Goal: Information Seeking & Learning: Learn about a topic

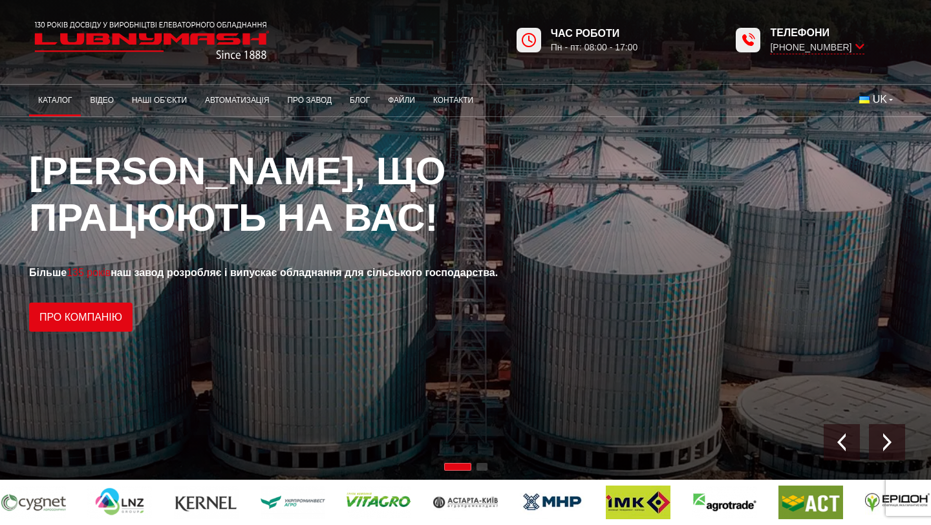
click at [63, 98] on link "Каталог" at bounding box center [55, 100] width 52 height 25
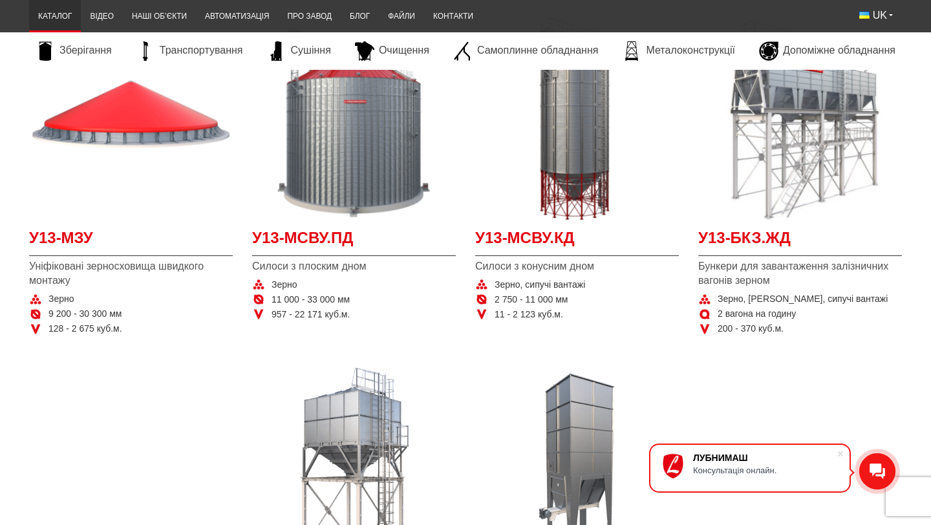
scroll to position [297, 0]
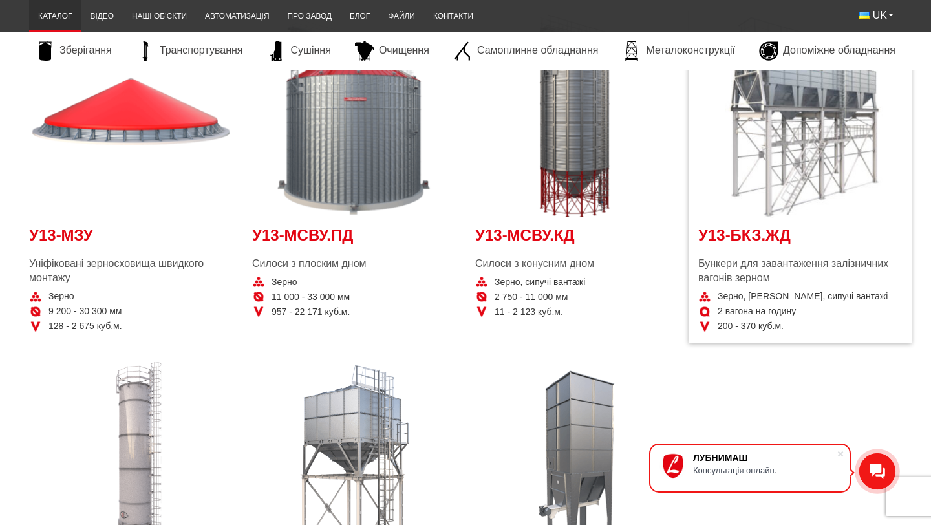
click at [705, 264] on span "Бункери для завантаження залізничних вагонів зерном" at bounding box center [800, 271] width 204 height 29
copy span "Бункери"
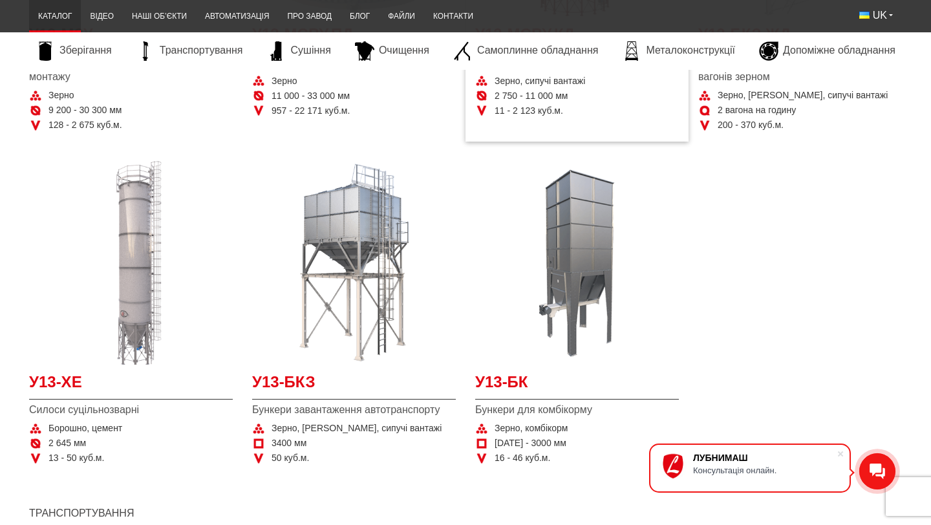
scroll to position [497, 0]
click at [815, 312] on div "У13-МЗУ Уніфіковані зерносховища швидкого монтажу Зерно 9 200 - 30 300 мм 128 -…" at bounding box center [465, 147] width 892 height 680
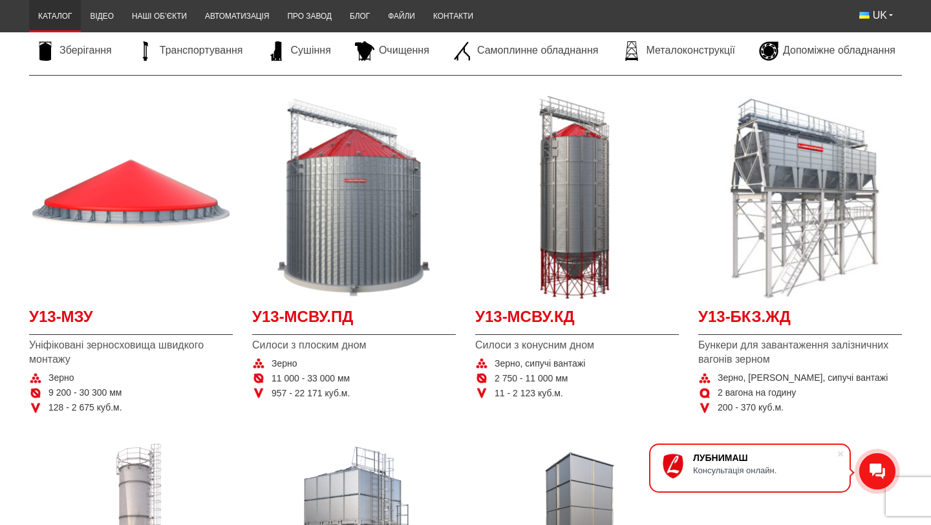
scroll to position [221, 0]
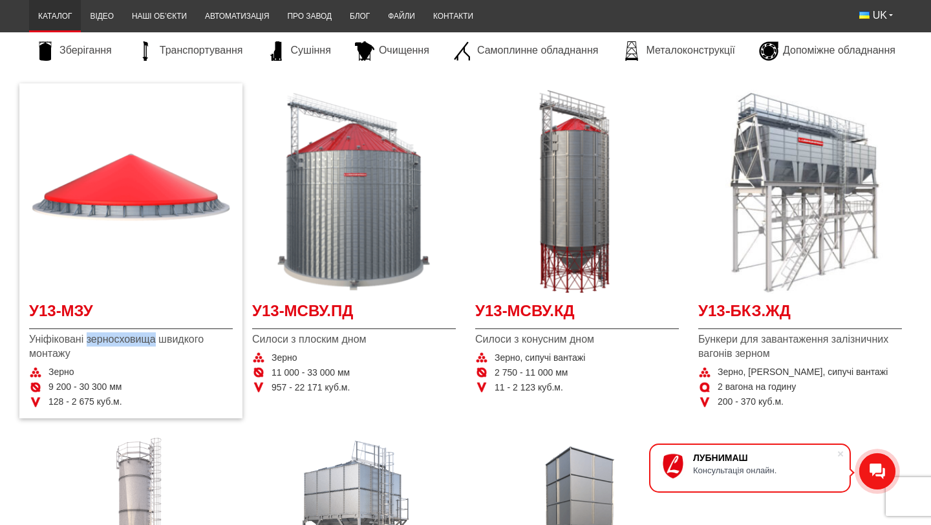
drag, startPoint x: 89, startPoint y: 337, endPoint x: 157, endPoint y: 341, distance: 68.0
click at [158, 341] on span "Уніфіковані зерносховища швидкого монтажу" at bounding box center [131, 346] width 204 height 29
copy span "зерносховища"
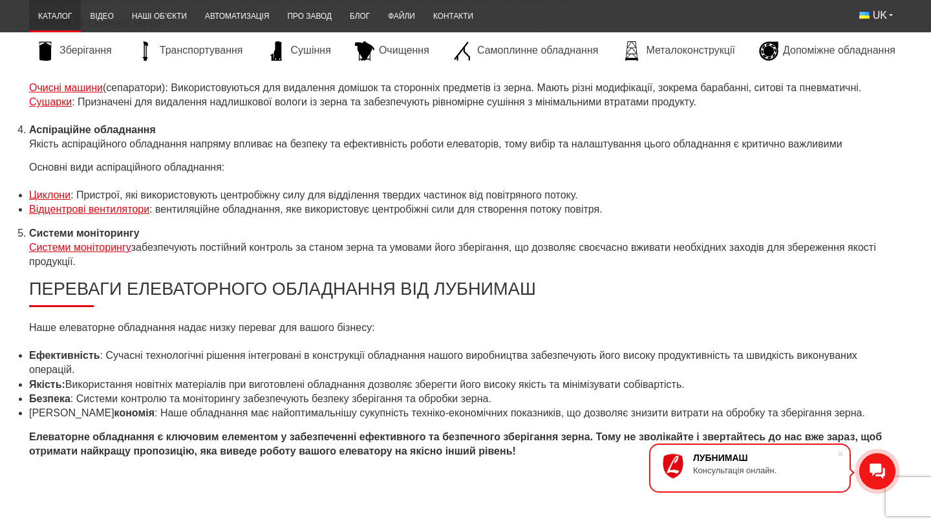
scroll to position [5084, 0]
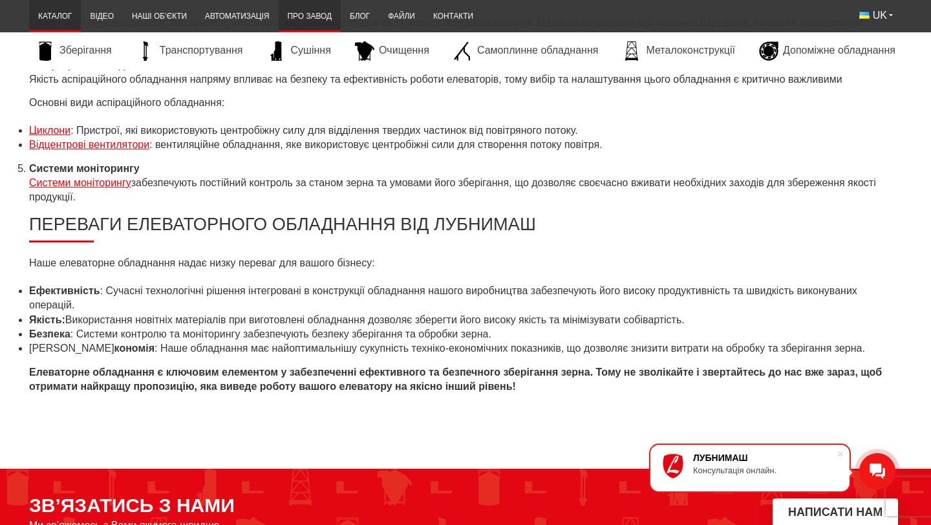
click at [317, 16] on link "Про завод" at bounding box center [310, 16] width 62 height 25
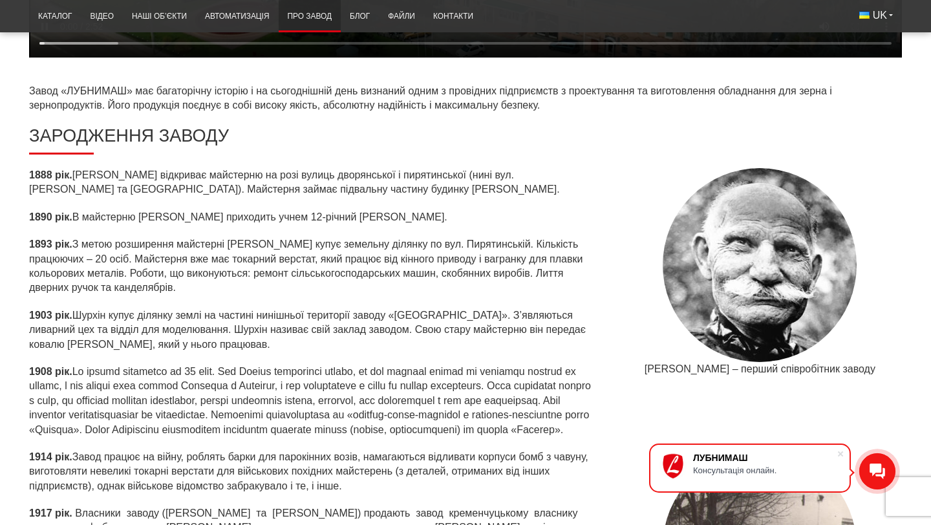
scroll to position [444, 0]
